Goal: Find specific page/section: Find specific page/section

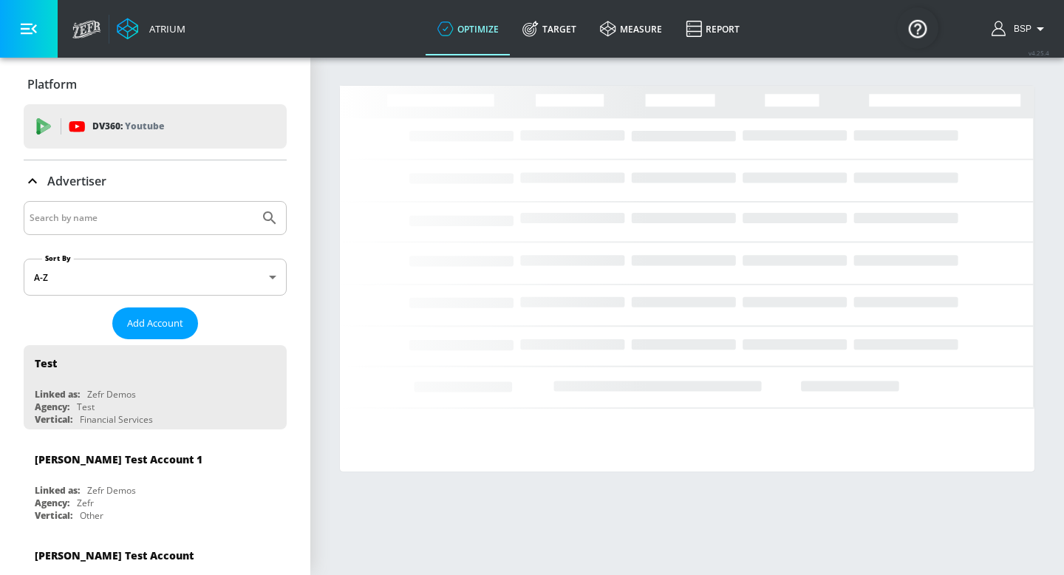
click at [128, 219] on input "Search by name" at bounding box center [142, 217] width 224 height 19
paste input "Peroni_MC Retail_US_Meta"
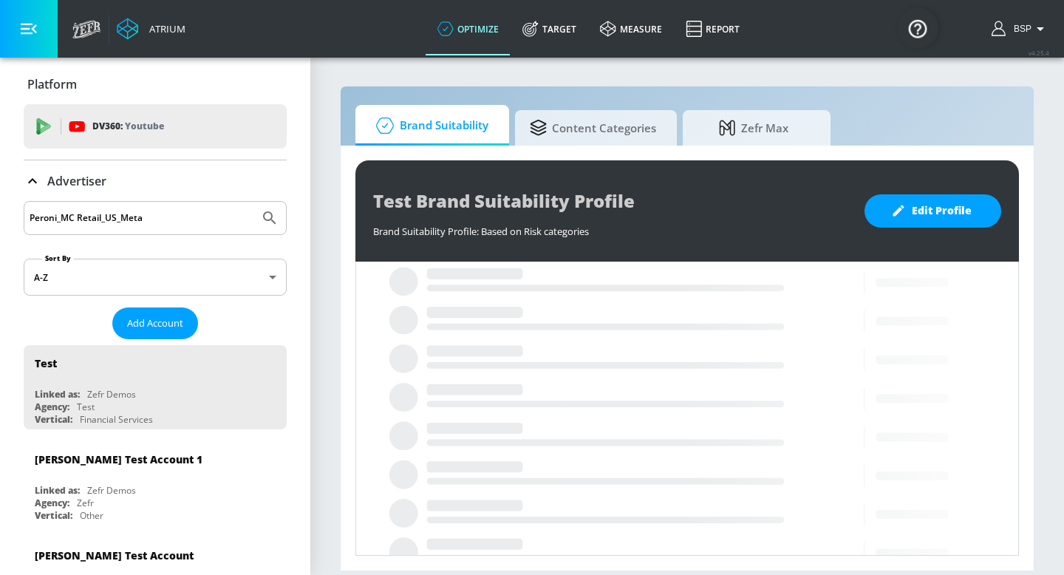
type input "Peroni_MC Retail_US_Meta"
click at [276, 216] on icon "Submit Search" at bounding box center [270, 218] width 18 height 18
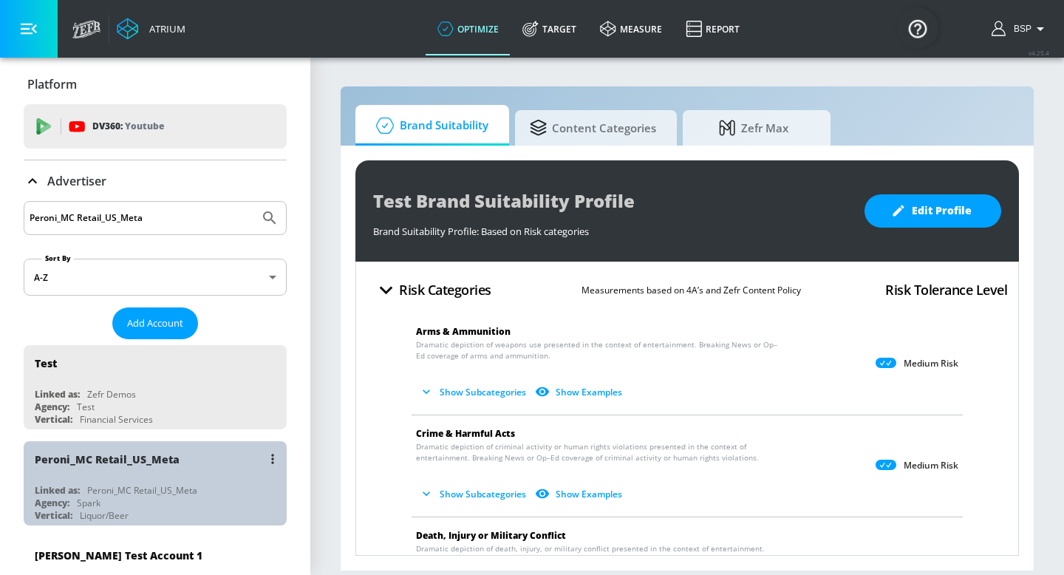
click at [183, 461] on div "Peroni_MC Retail_US_Meta" at bounding box center [159, 458] width 248 height 35
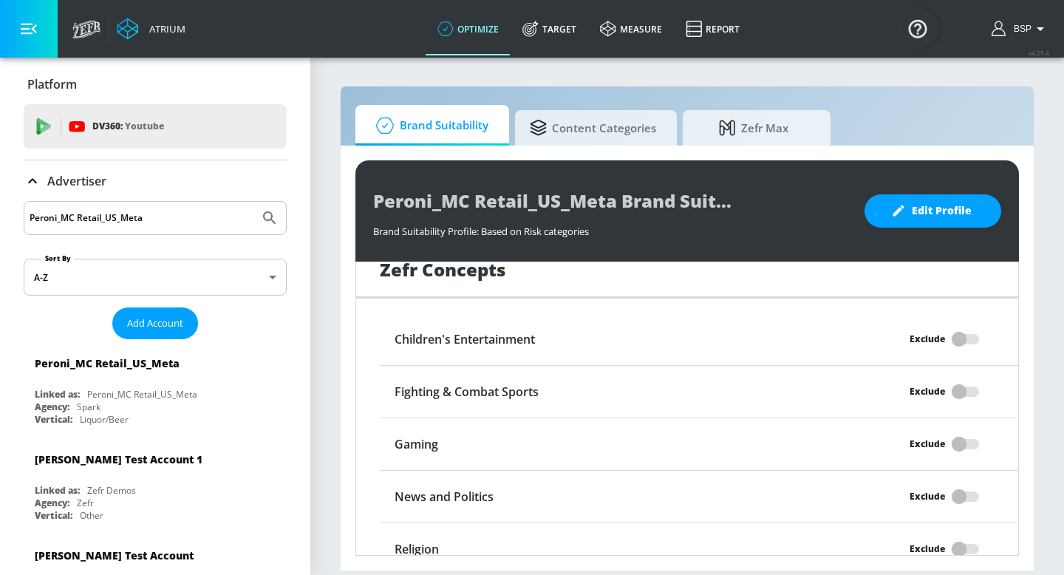
scroll to position [1317, 0]
